Goal: Check status

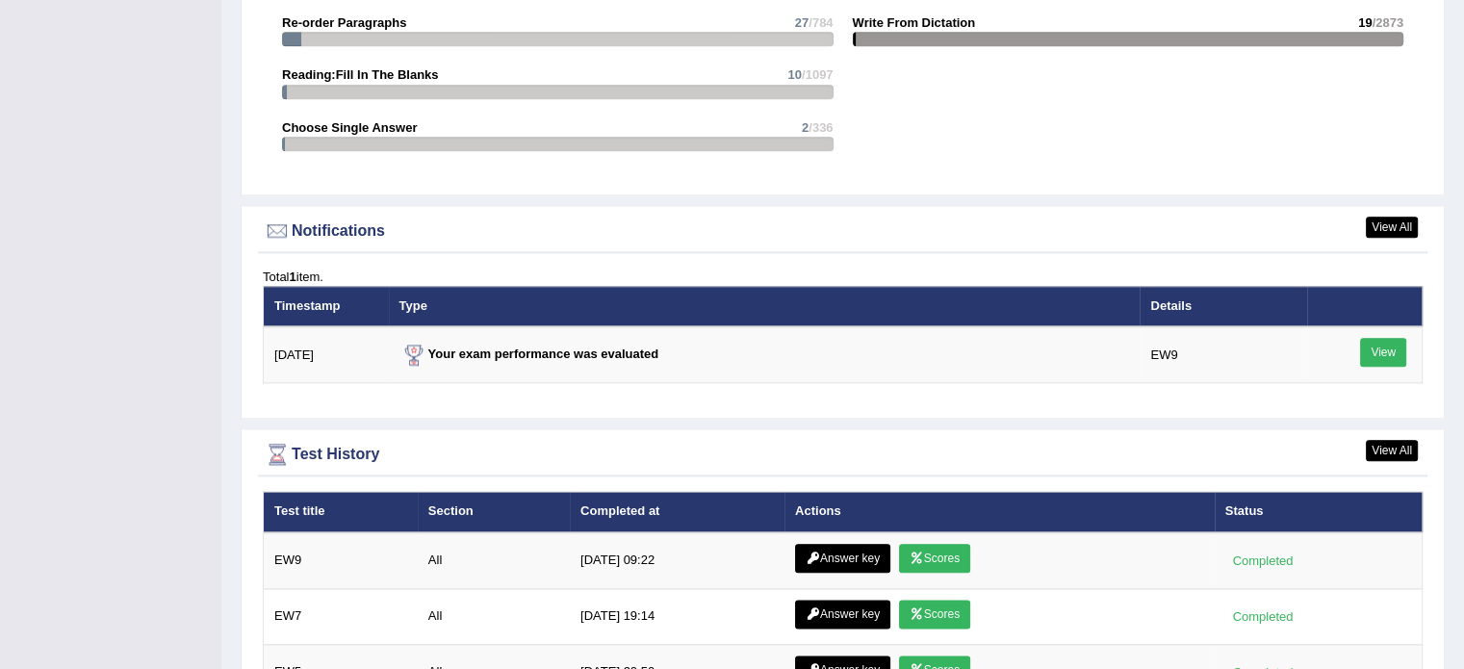
scroll to position [2153, 0]
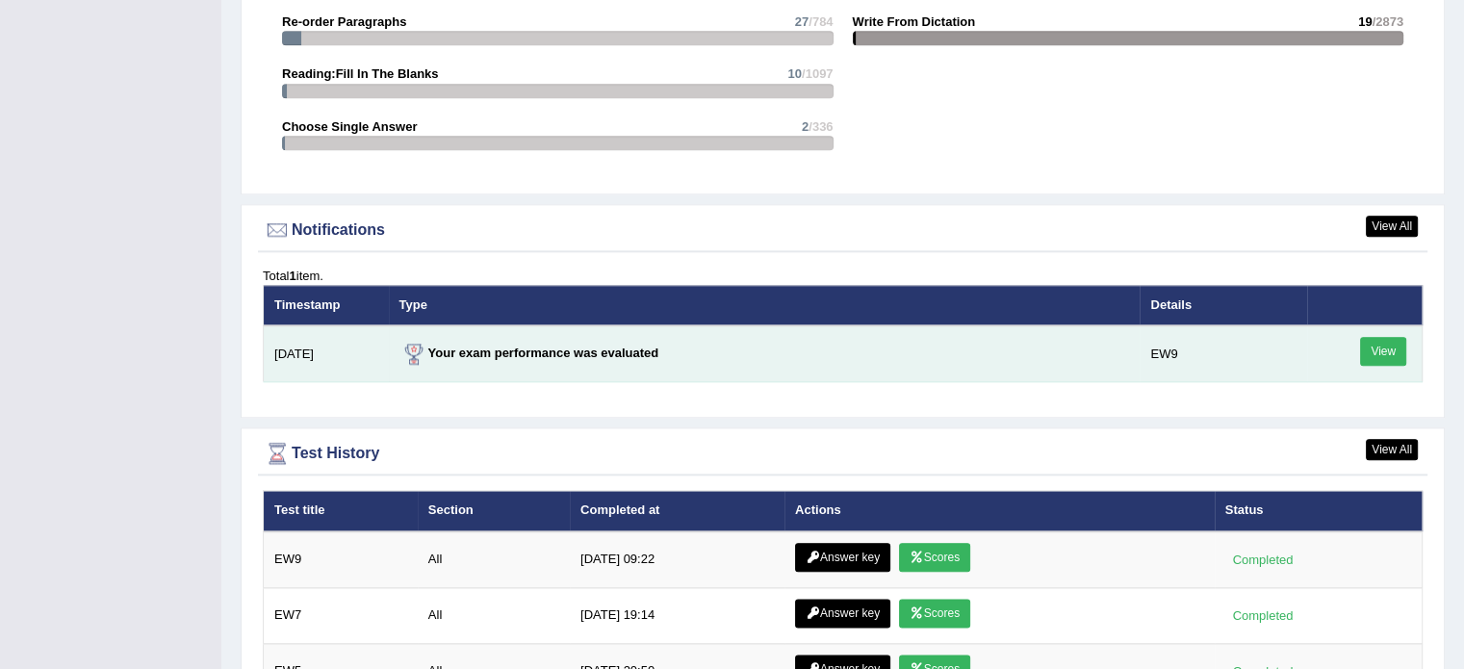
click at [1389, 345] on link "View" at bounding box center [1383, 351] width 46 height 29
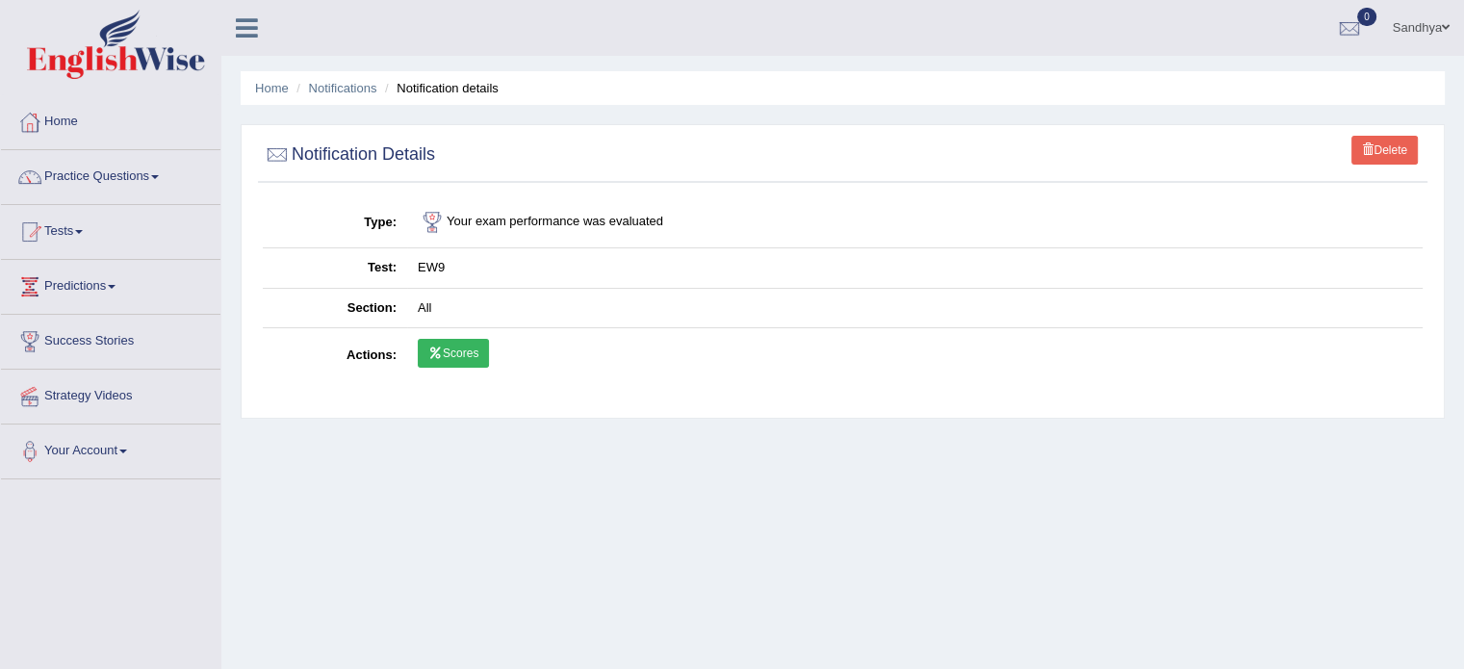
click at [468, 353] on link "Scores" at bounding box center [453, 353] width 71 height 29
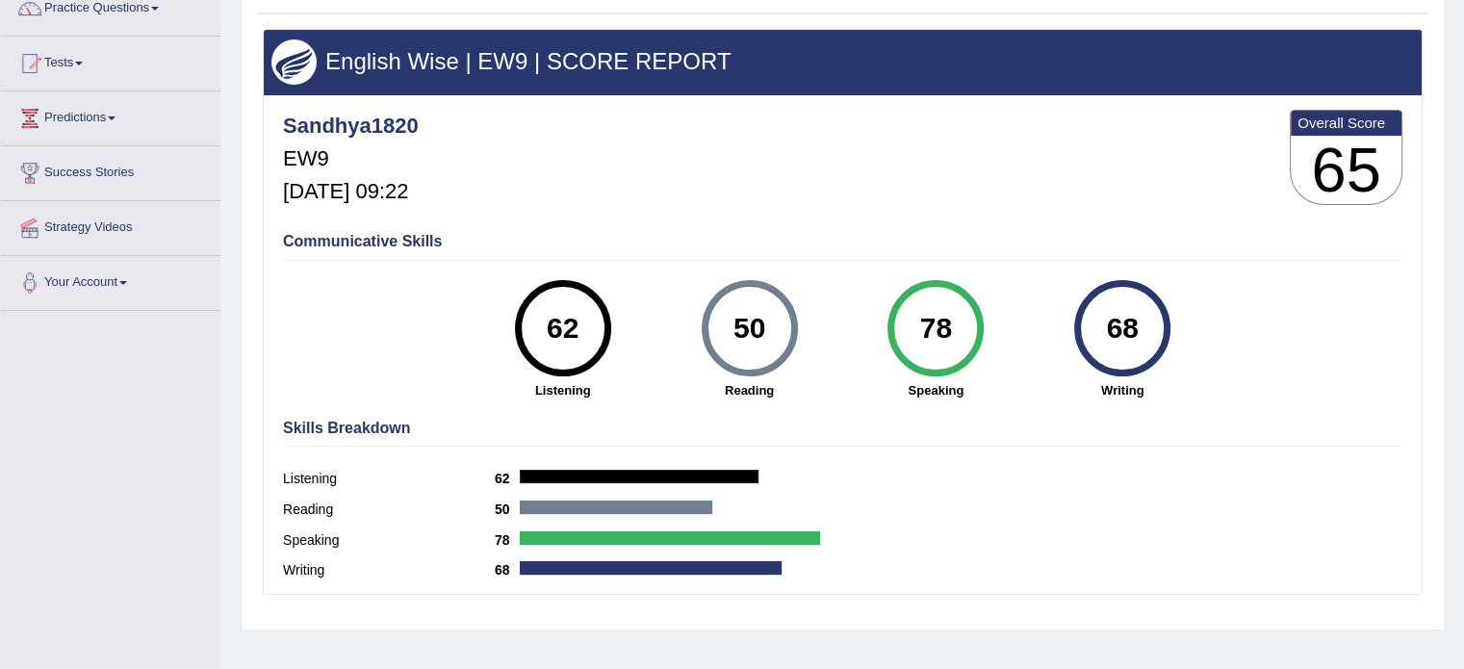
scroll to position [169, 0]
